Goal: Task Accomplishment & Management: Complete application form

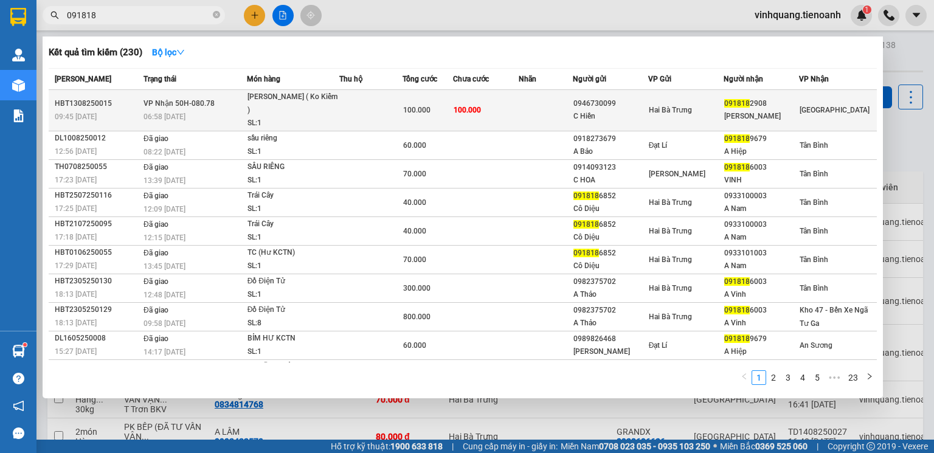
type input "091818"
click at [308, 117] on div "SL: 1" at bounding box center [292, 123] width 91 height 13
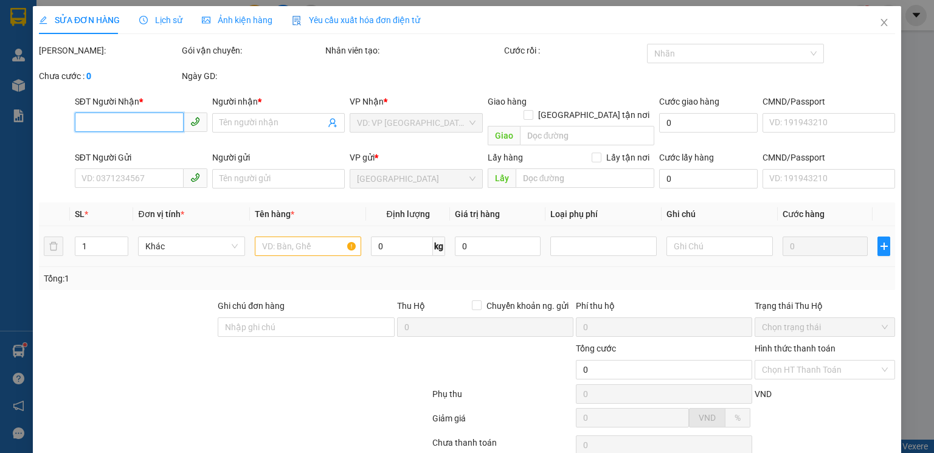
type input "0918182908"
type input "[PERSON_NAME]"
type input "0946730099"
type input "C Hiền"
type input "100.000"
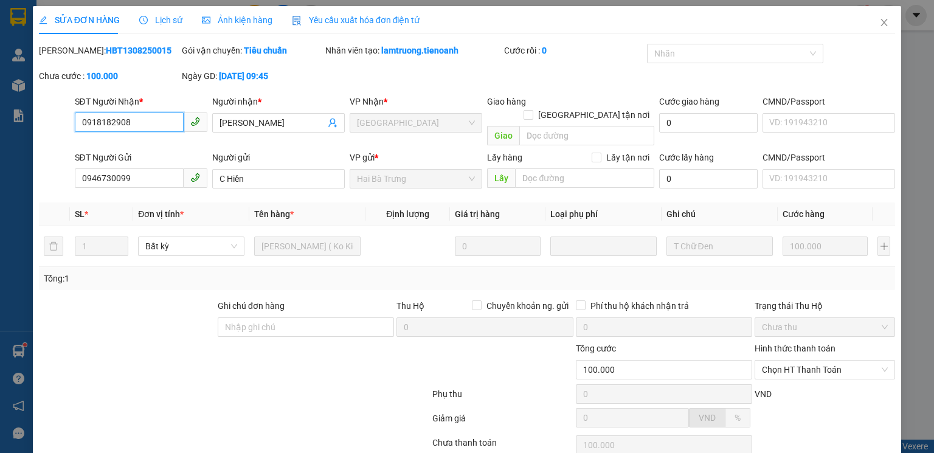
scroll to position [81, 0]
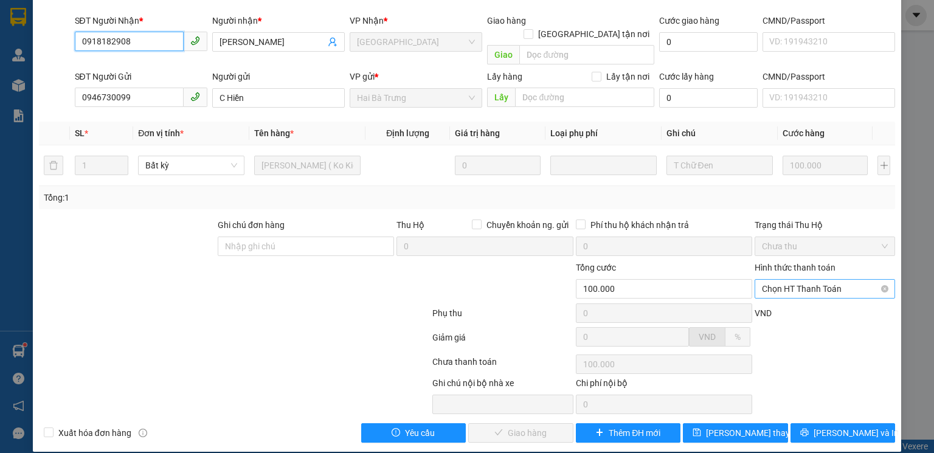
click at [816, 280] on span "Chọn HT Thanh Toán" at bounding box center [825, 289] width 126 height 18
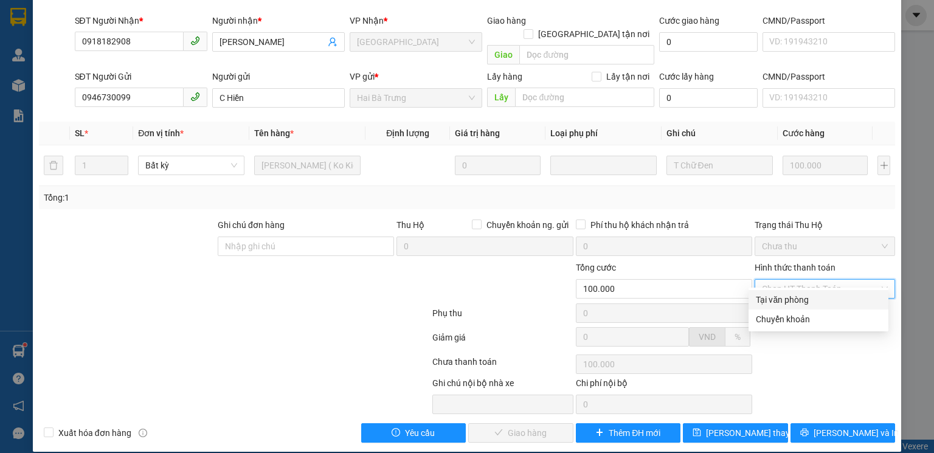
click at [805, 306] on div "Tại văn phòng" at bounding box center [818, 299] width 140 height 19
type input "0"
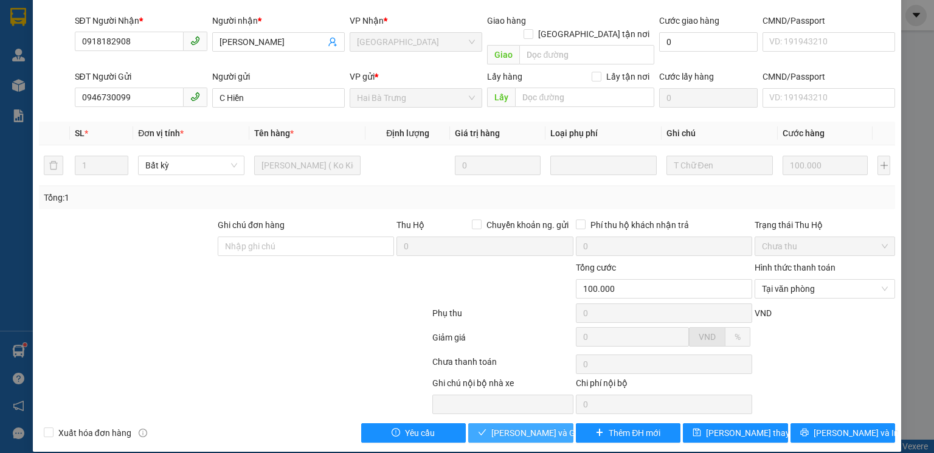
click at [544, 426] on span "[PERSON_NAME] và Giao hàng" at bounding box center [549, 432] width 117 height 13
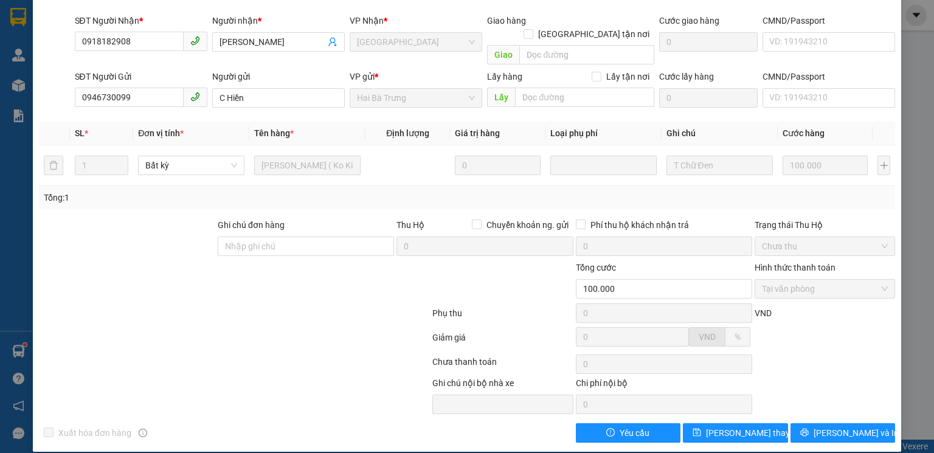
scroll to position [0, 0]
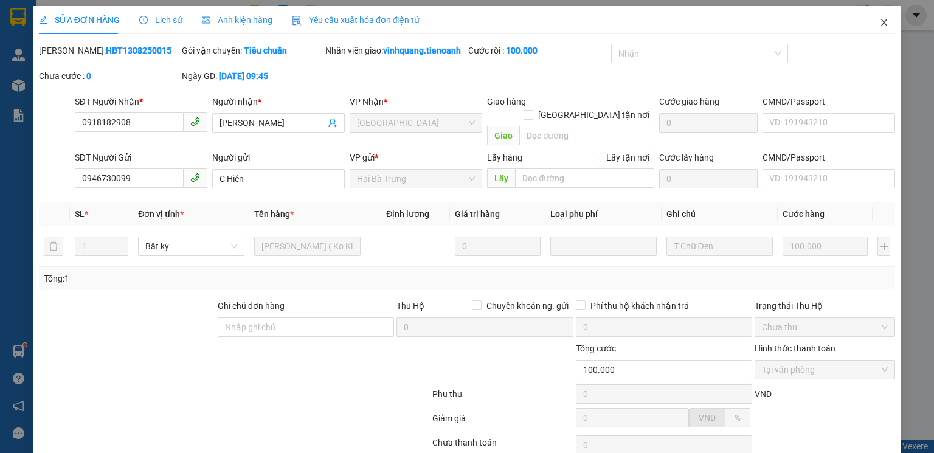
click at [879, 22] on icon "close" at bounding box center [884, 23] width 10 height 10
